Goal: Task Accomplishment & Management: Complete application form

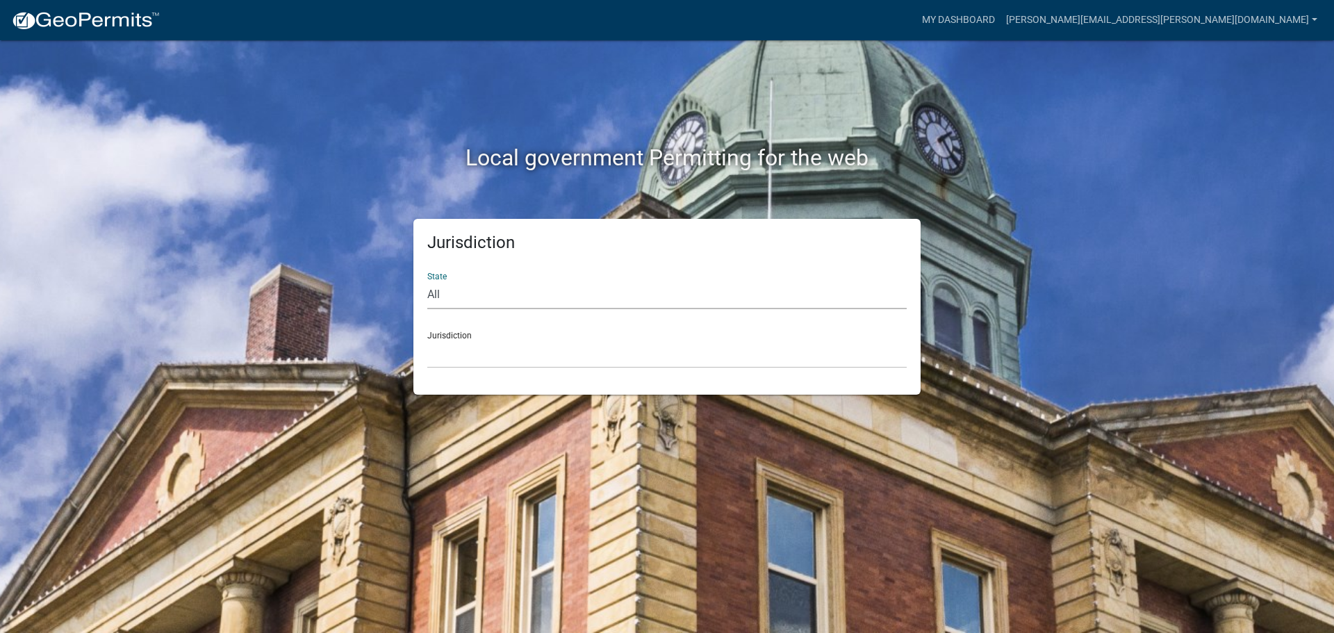
click at [436, 297] on select "All Colorado Georgia Indiana Iowa Kansas Minnesota Ohio South Carolina Wisconsin" at bounding box center [666, 295] width 479 height 28
select select "Indiana"
click at [427, 281] on select "All Colorado Georgia Indiana Iowa Kansas Minnesota Ohio South Carolina Wisconsin" at bounding box center [666, 295] width 479 height 28
click at [440, 347] on select "City of Charlestown, Indiana City of Jeffersonville, Indiana City of Logansport…" at bounding box center [666, 354] width 479 height 28
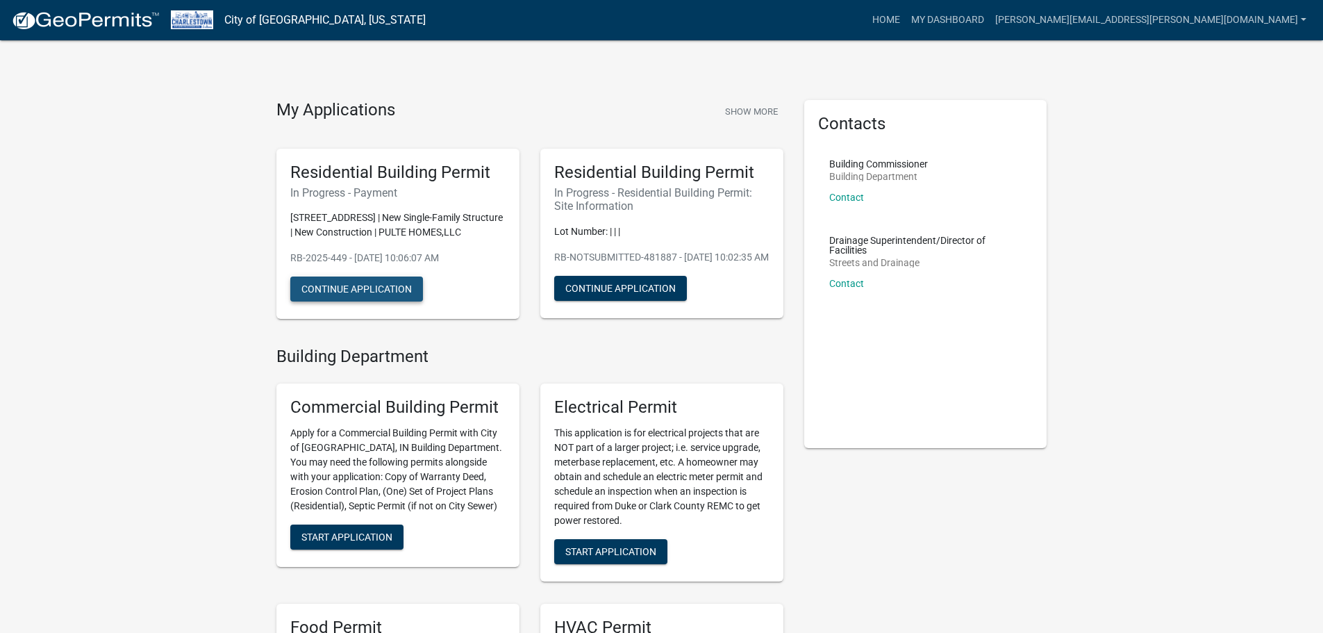
click at [374, 301] on button "Continue Application" at bounding box center [356, 288] width 133 height 25
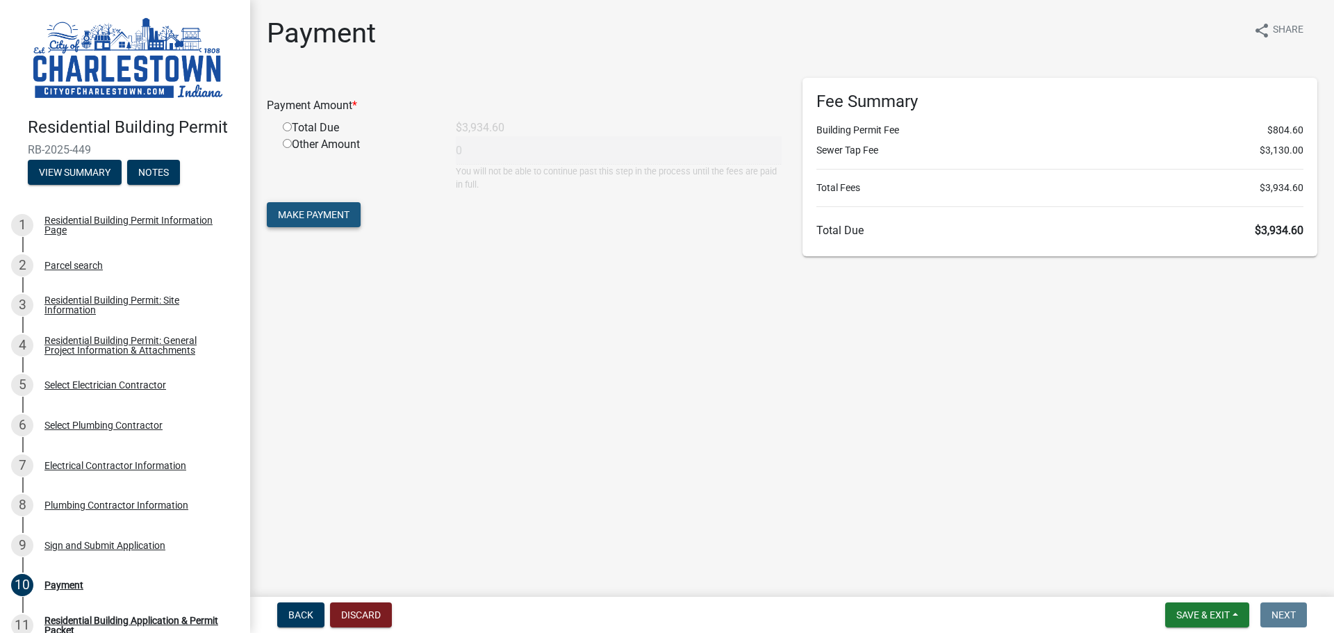
click at [313, 214] on span "Make Payment" at bounding box center [314, 214] width 72 height 11
click at [284, 144] on input "radio" at bounding box center [287, 143] width 9 height 9
radio input "true"
type input "3934.6"
click at [335, 214] on span "Make Payment" at bounding box center [314, 214] width 72 height 11
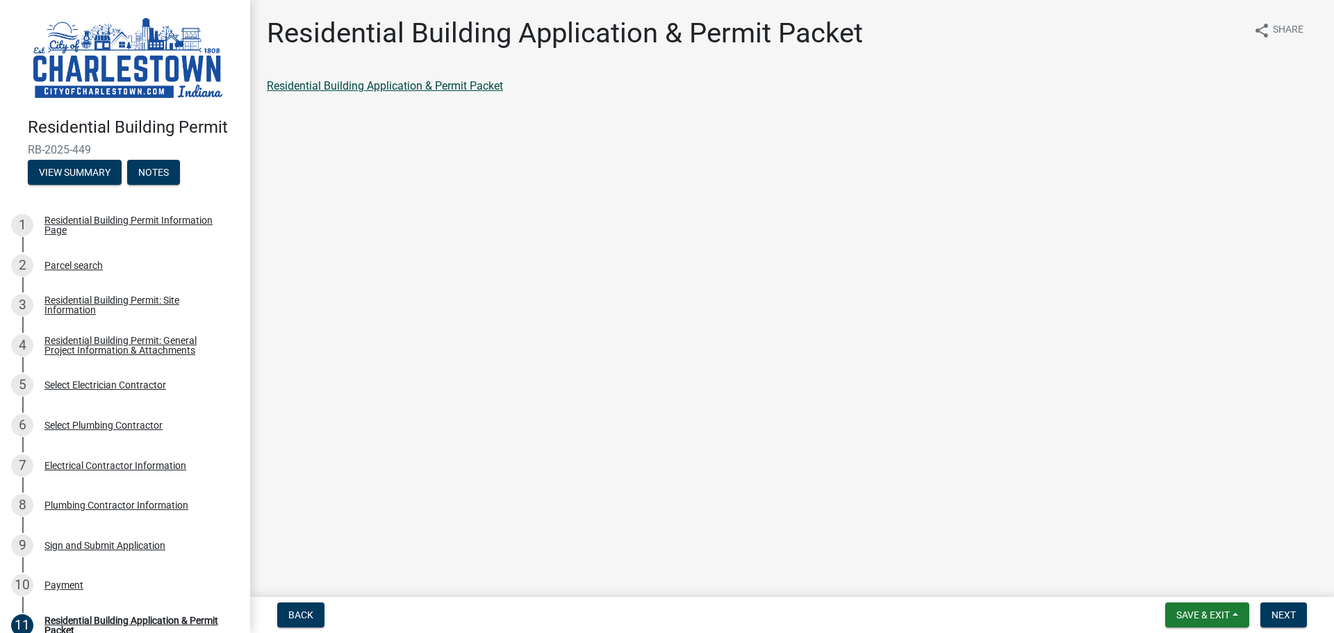
click at [370, 84] on link "Residential Building Application & Permit Packet" at bounding box center [385, 85] width 236 height 13
